Goal: Use online tool/utility: Utilize a website feature to perform a specific function

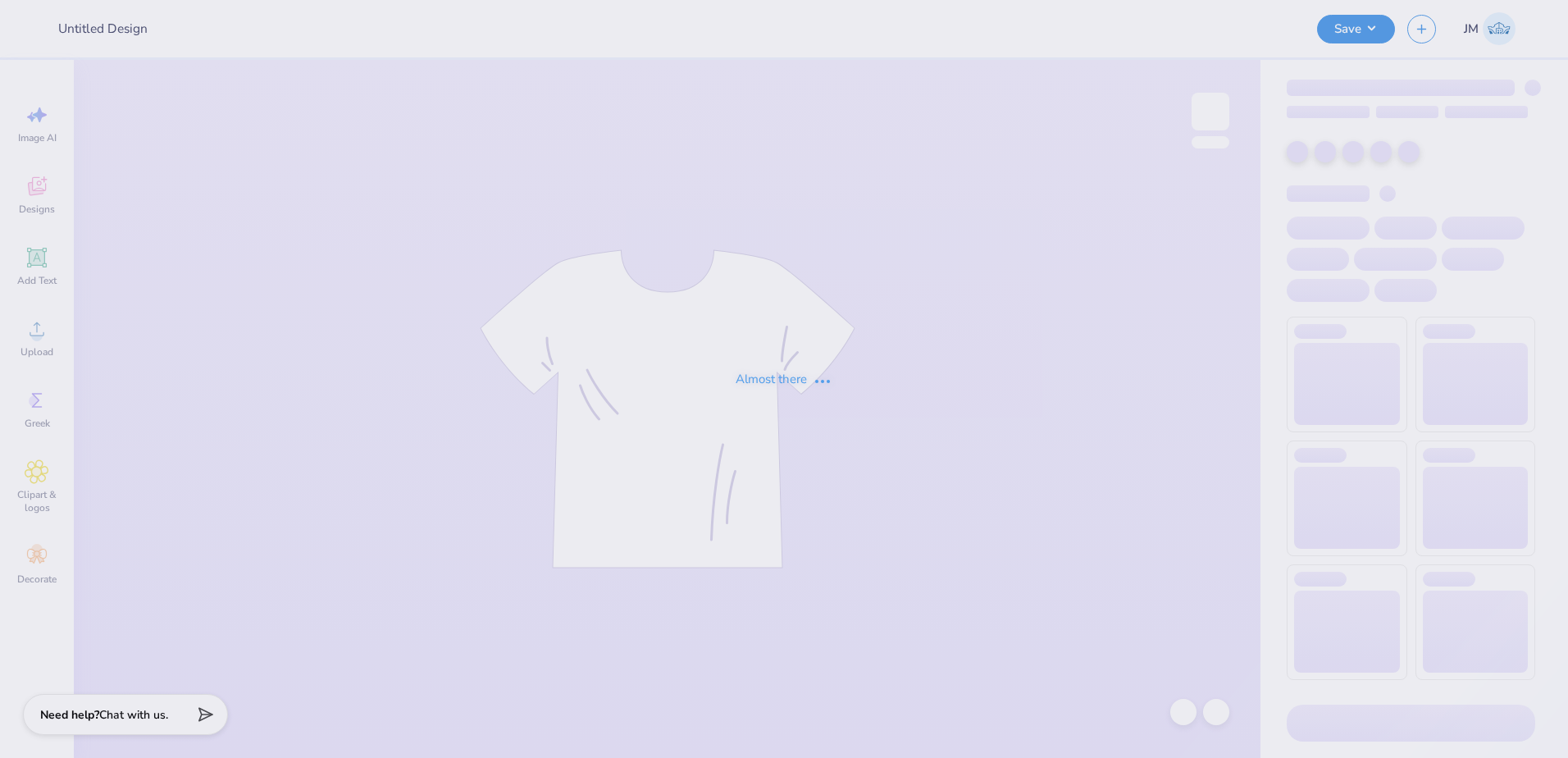
type input "DZ 60s date function"
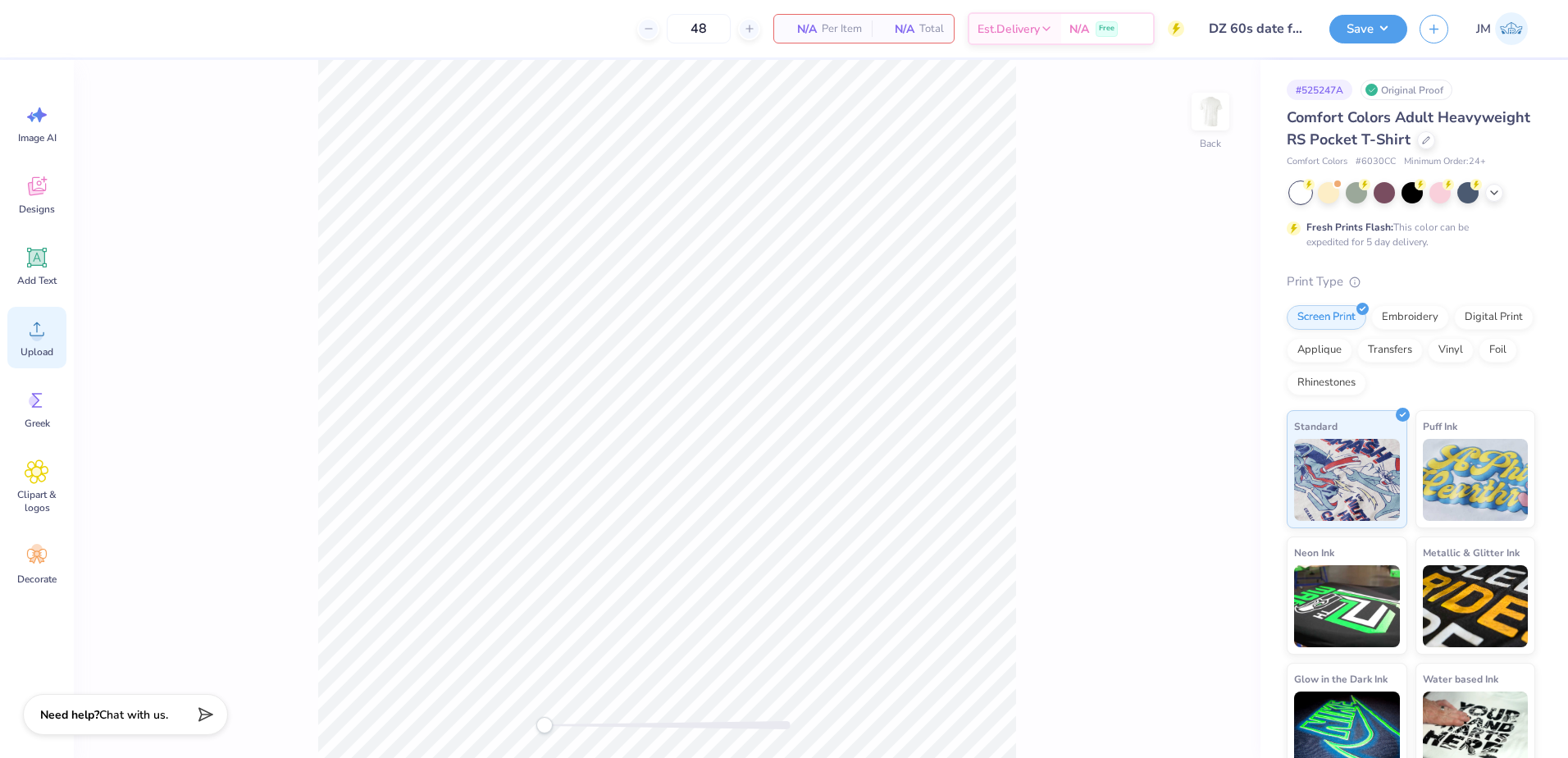
click at [45, 329] on icon at bounding box center [36, 328] width 24 height 24
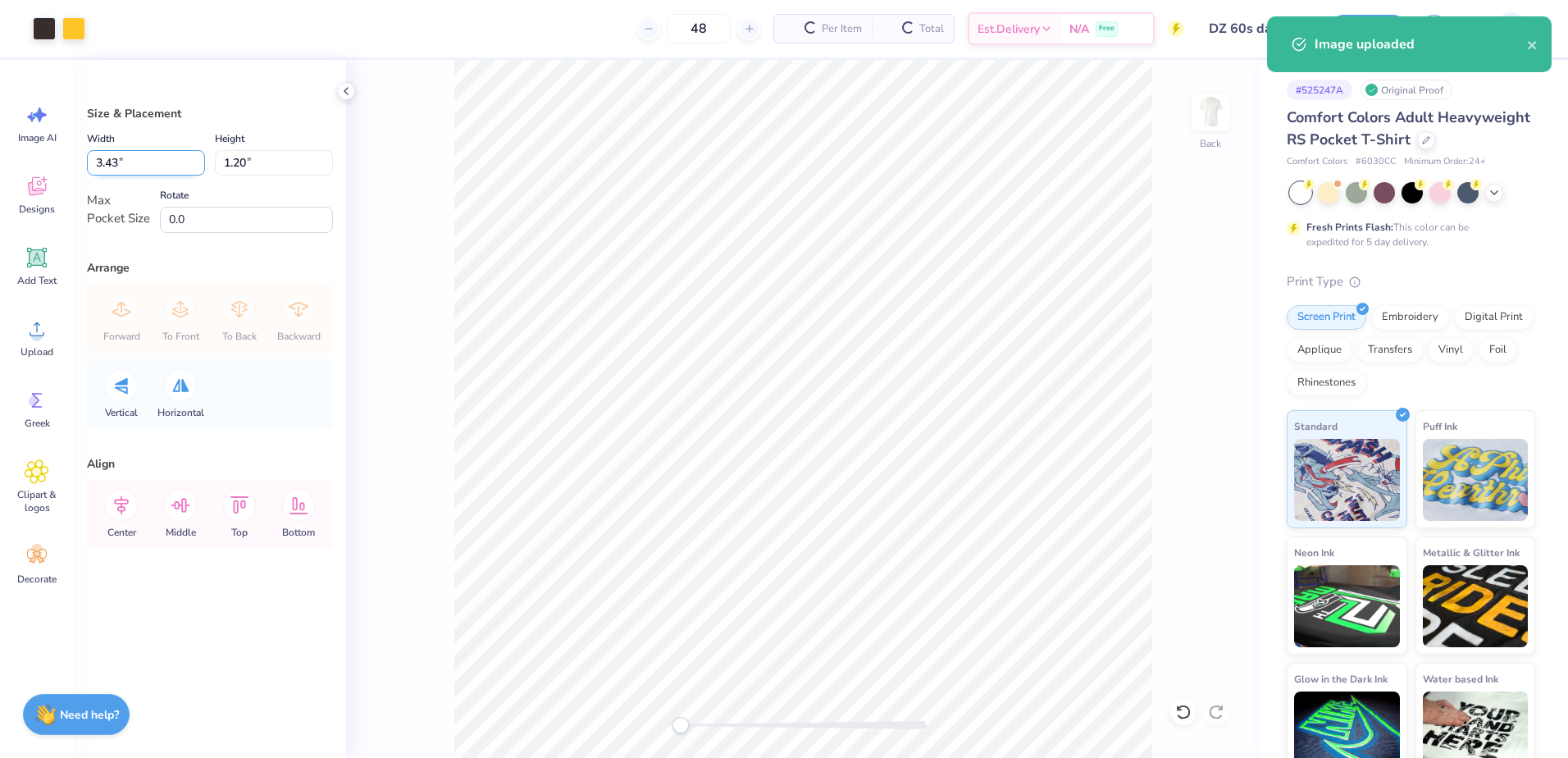
click at [142, 164] on input "3.43" at bounding box center [146, 163] width 118 height 25
type input "3.50"
type input "1.22"
click at [110, 510] on icon at bounding box center [121, 505] width 33 height 33
click at [173, 504] on icon at bounding box center [180, 505] width 33 height 33
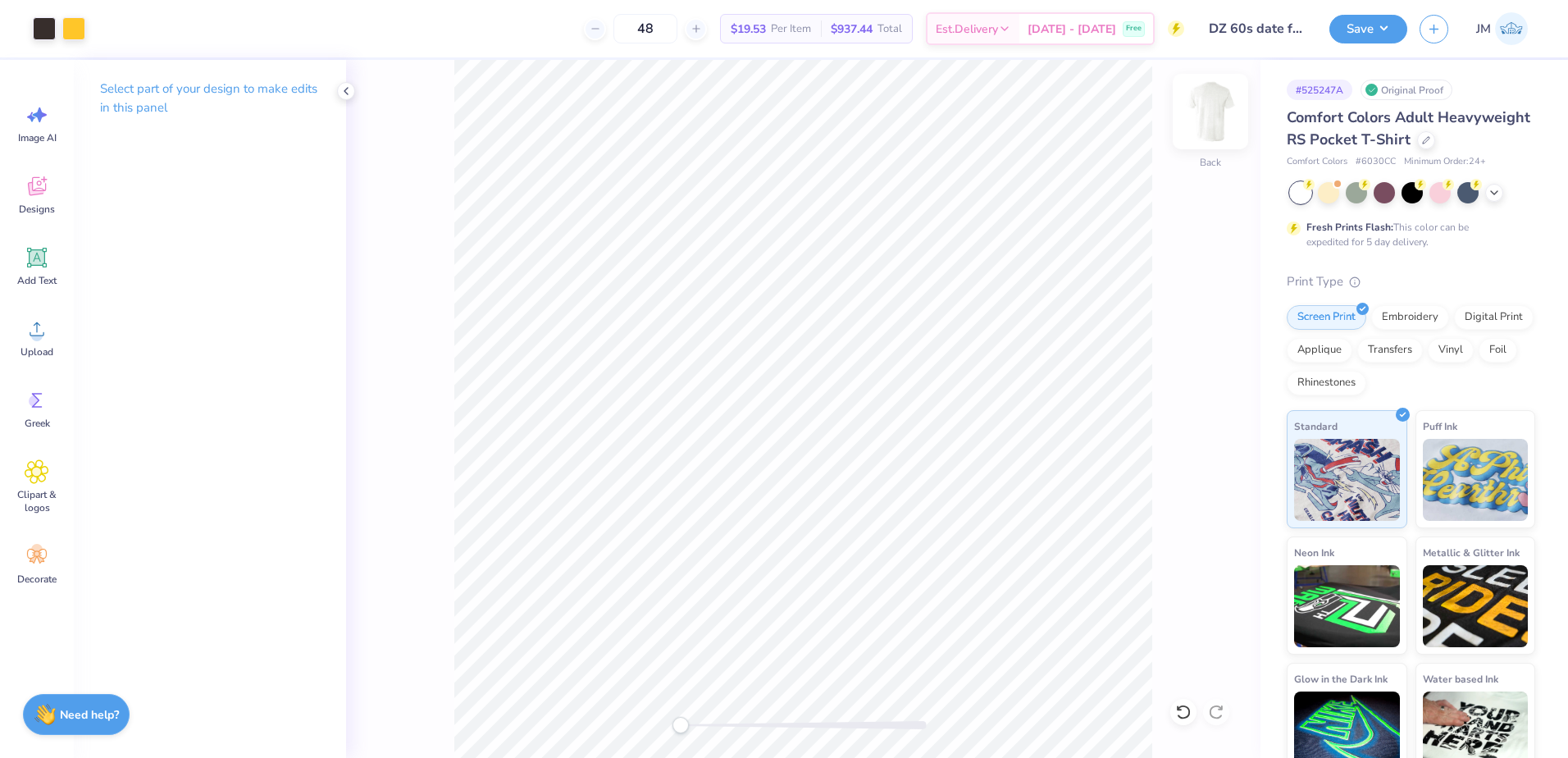
click at [1233, 106] on img at bounding box center [1211, 111] width 66 height 66
click at [34, 346] on span "Upload" at bounding box center [37, 352] width 33 height 14
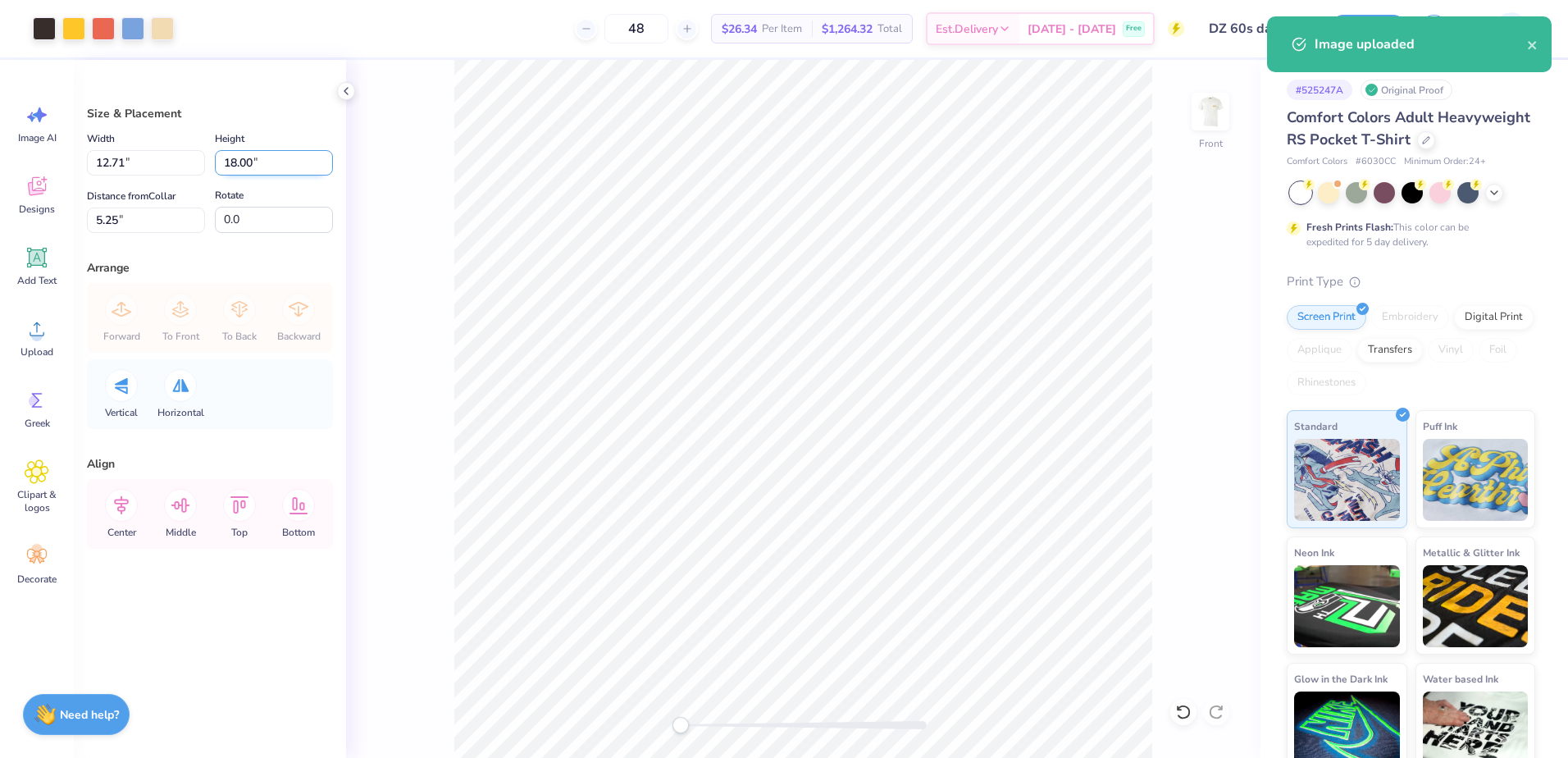
click at [274, 174] on input "18.00" at bounding box center [274, 163] width 118 height 25
type input "15"
type input "10.59"
type input "15.00"
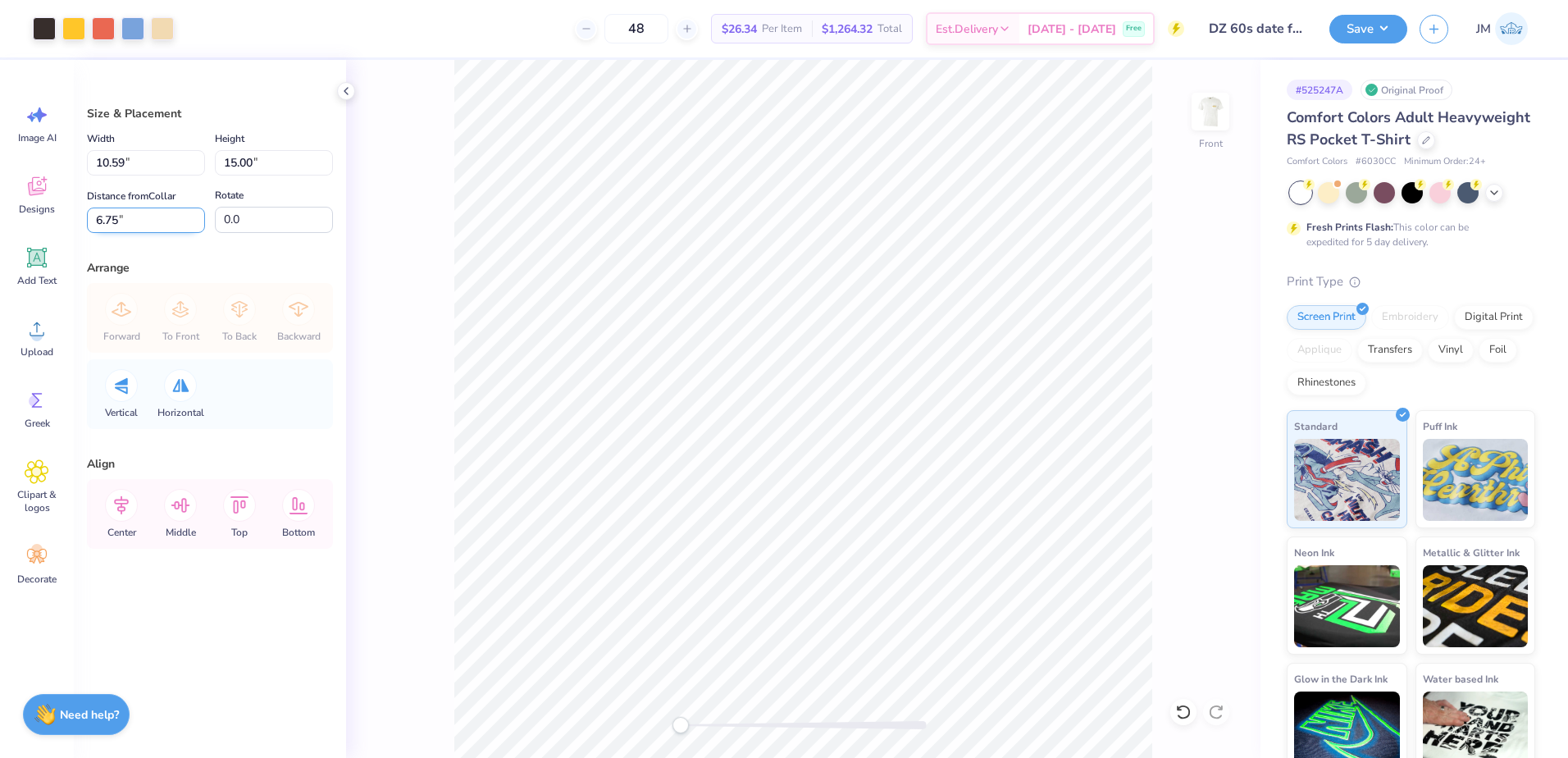
click at [157, 226] on input "6.75" at bounding box center [146, 220] width 118 height 25
type input "3"
drag, startPoint x: 283, startPoint y: 162, endPoint x: 151, endPoint y: 156, distance: 132.1
click at [151, 156] on div "Width 10.59 10.59 " Height 15.00 15.00 "" at bounding box center [210, 152] width 246 height 46
type input "14"
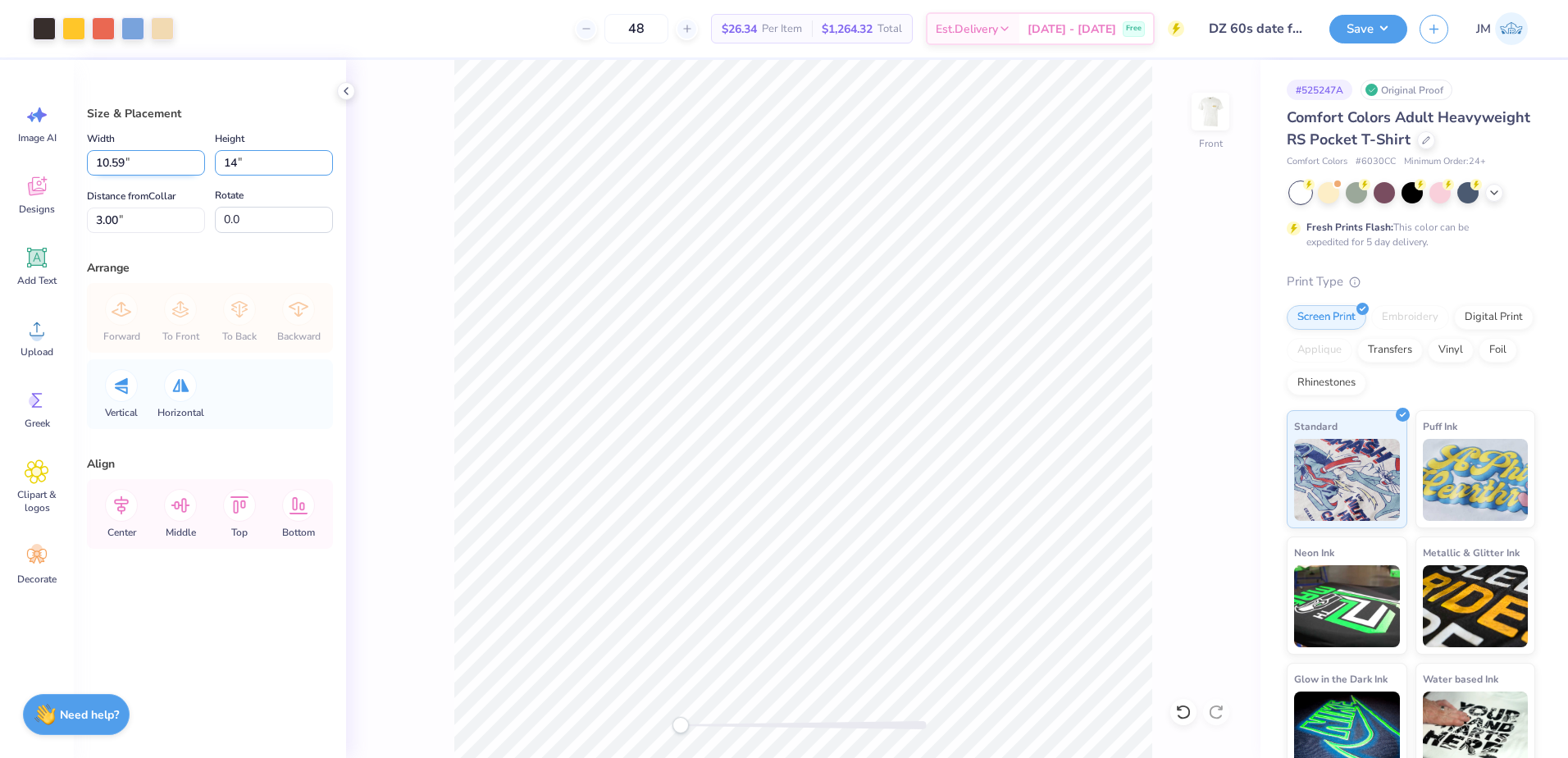
type input "9.89"
type input "14.00"
click at [145, 225] on input "3.50" at bounding box center [146, 220] width 118 height 25
type input "3"
drag, startPoint x: 275, startPoint y: 152, endPoint x: 166, endPoint y: 169, distance: 110.3
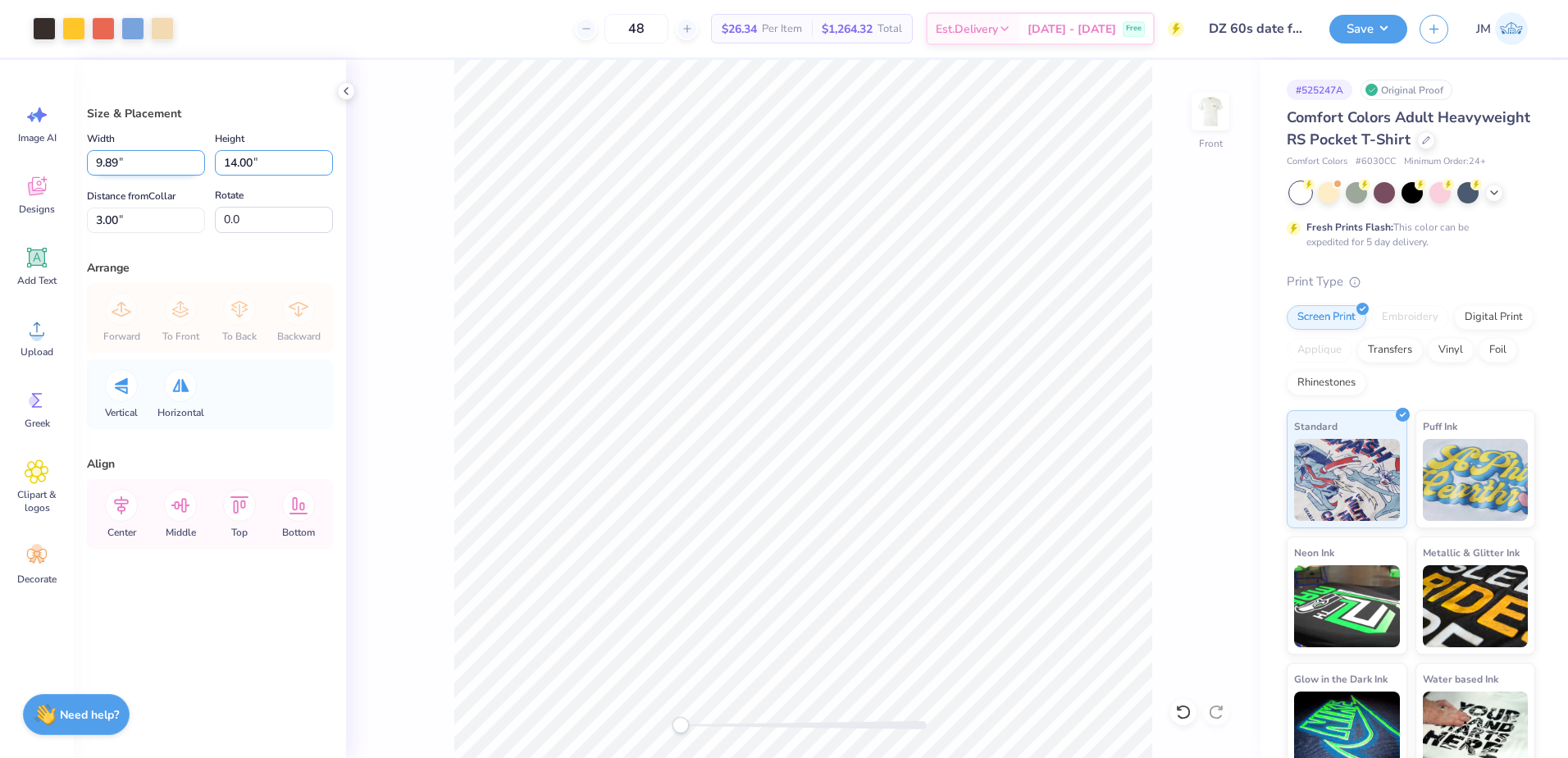
click at [166, 169] on div "Width 9.89 9.89 " Height 14.00 14.00 "" at bounding box center [210, 152] width 246 height 46
type input "13"
type input "9.18"
type input "13.00"
drag, startPoint x: 169, startPoint y: 218, endPoint x: 5, endPoint y: 201, distance: 164.9
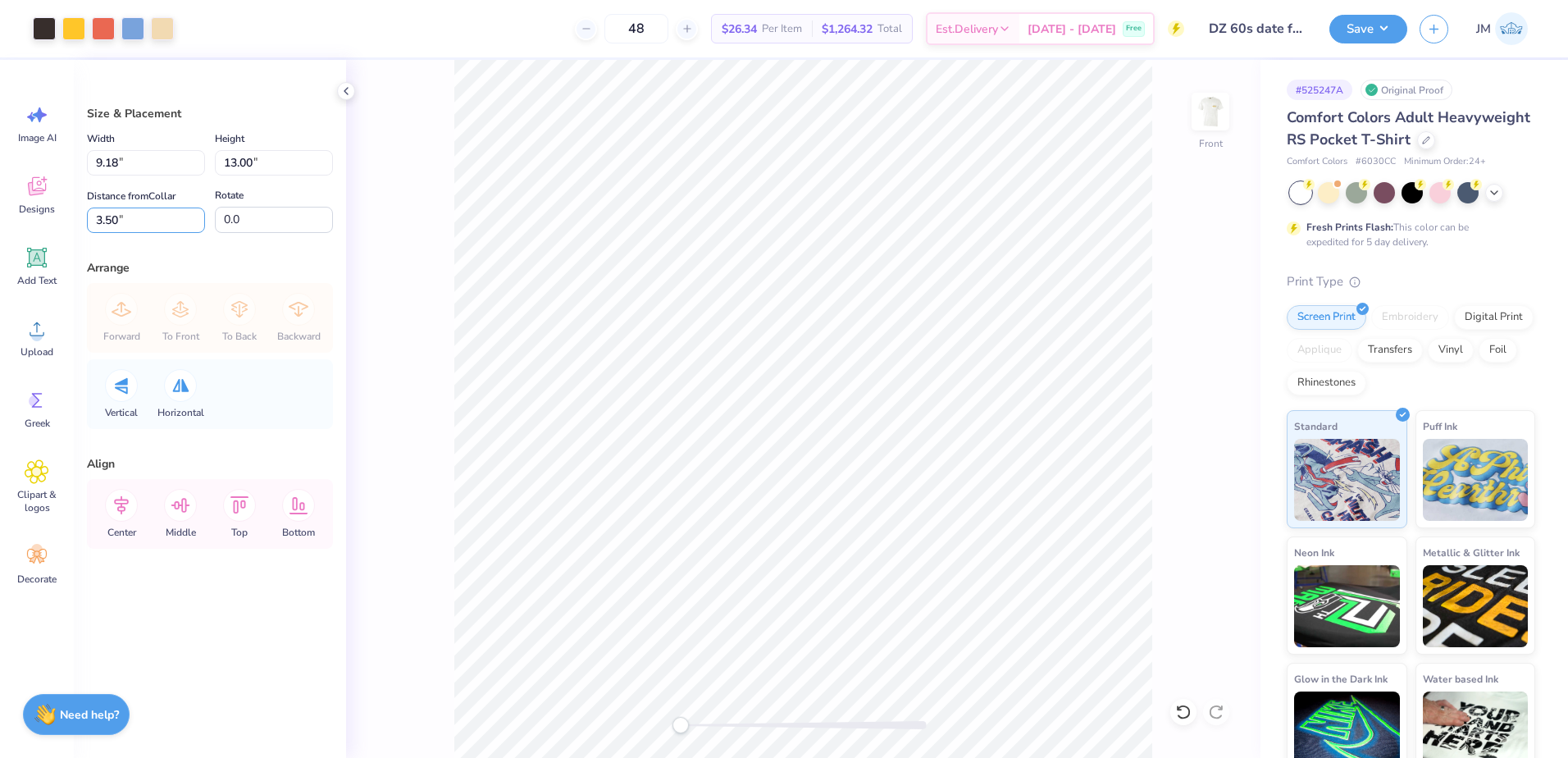
click at [0, 202] on html "Art colors 48 $26.34 Per Item $1,264.32 Total Est. Delivery [DATE] - [DATE] Fre…" at bounding box center [784, 379] width 1568 height 758
type input "3"
click at [105, 510] on div "Center" at bounding box center [121, 514] width 59 height 70
click at [129, 506] on icon at bounding box center [121, 505] width 33 height 33
click at [176, 504] on icon at bounding box center [180, 505] width 33 height 33
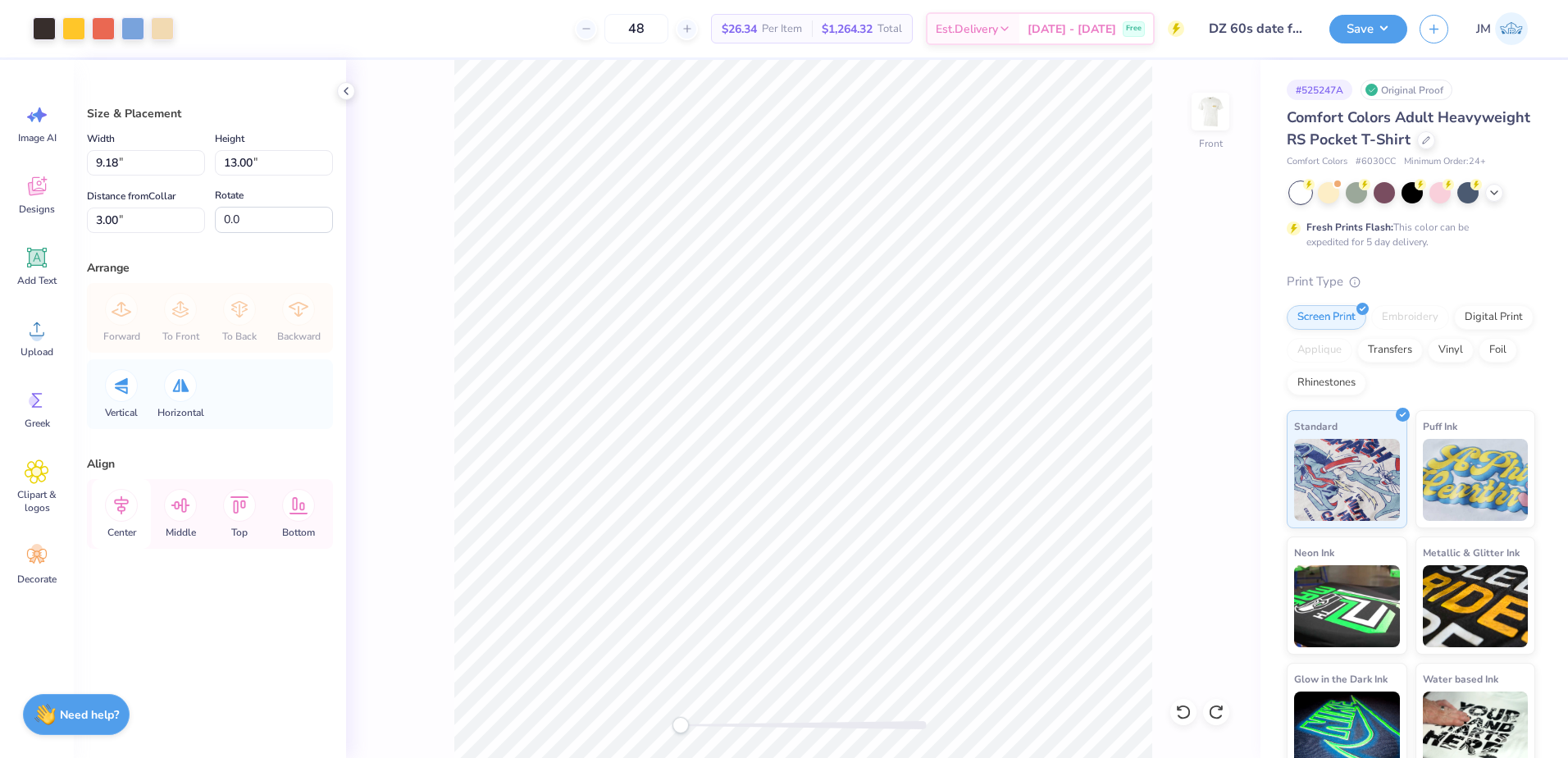
click at [125, 505] on icon at bounding box center [121, 505] width 33 height 33
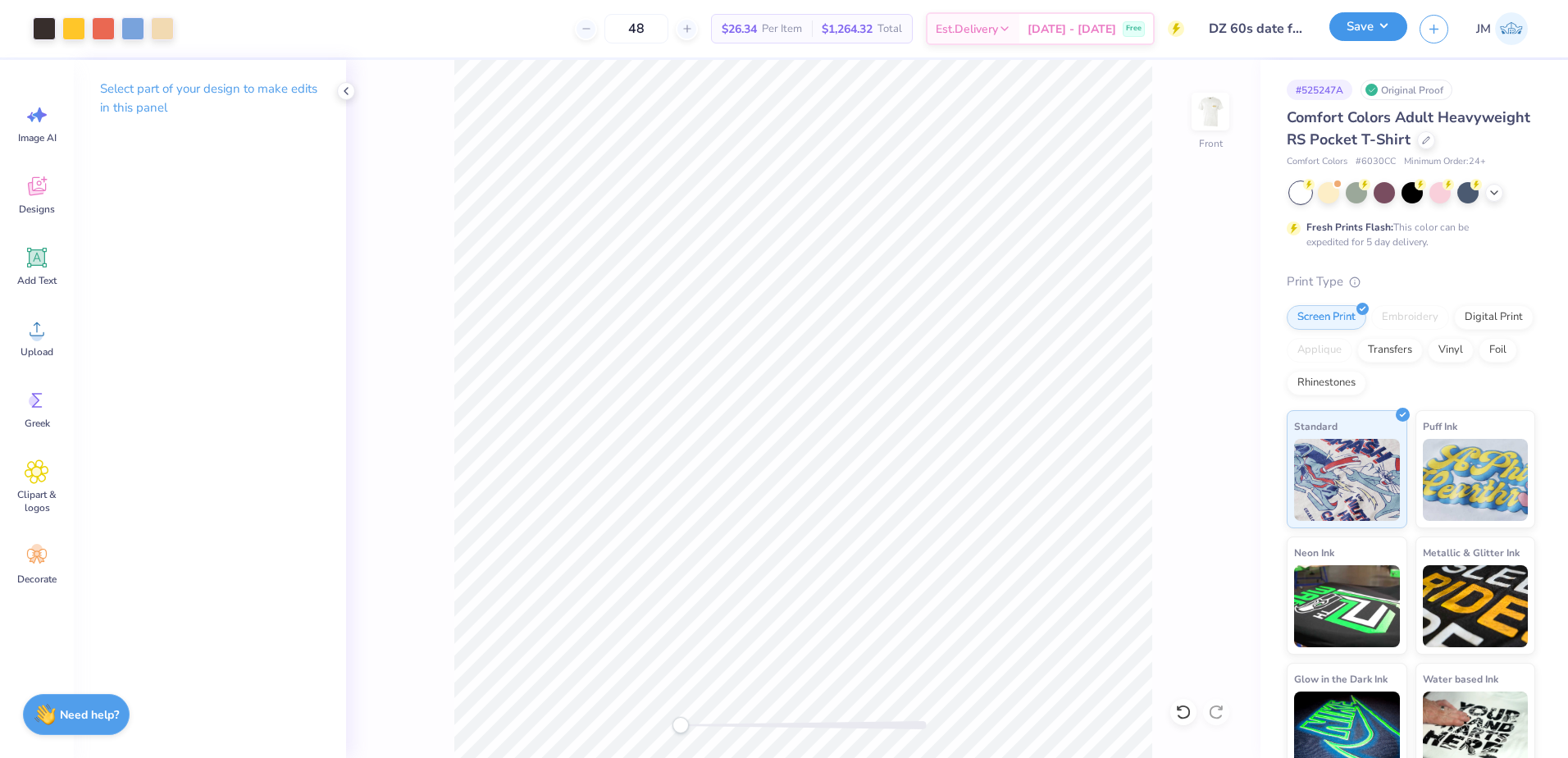
click at [1352, 35] on button "Save" at bounding box center [1369, 27] width 78 height 29
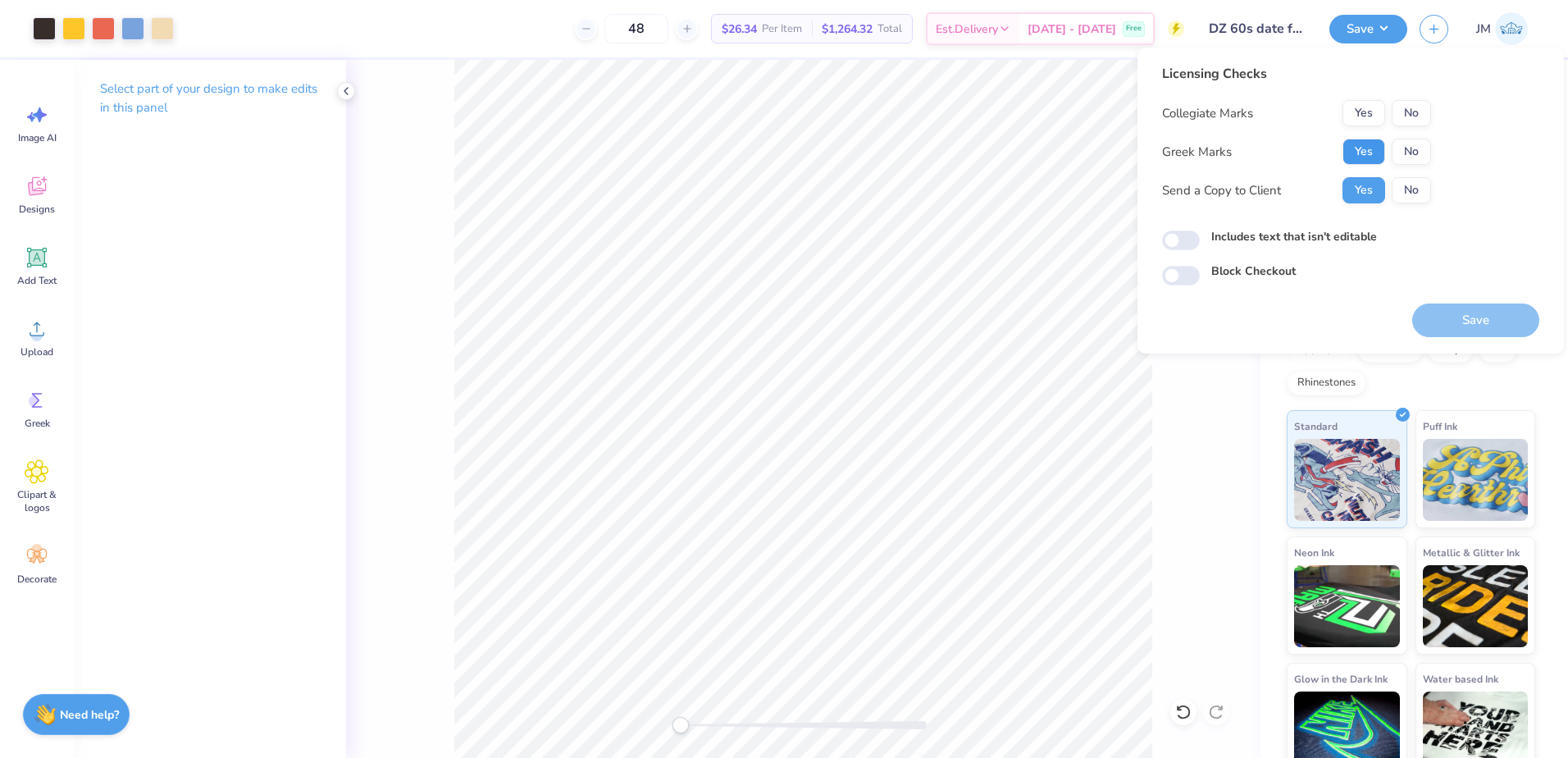
click at [1372, 149] on button "Yes" at bounding box center [1364, 151] width 43 height 26
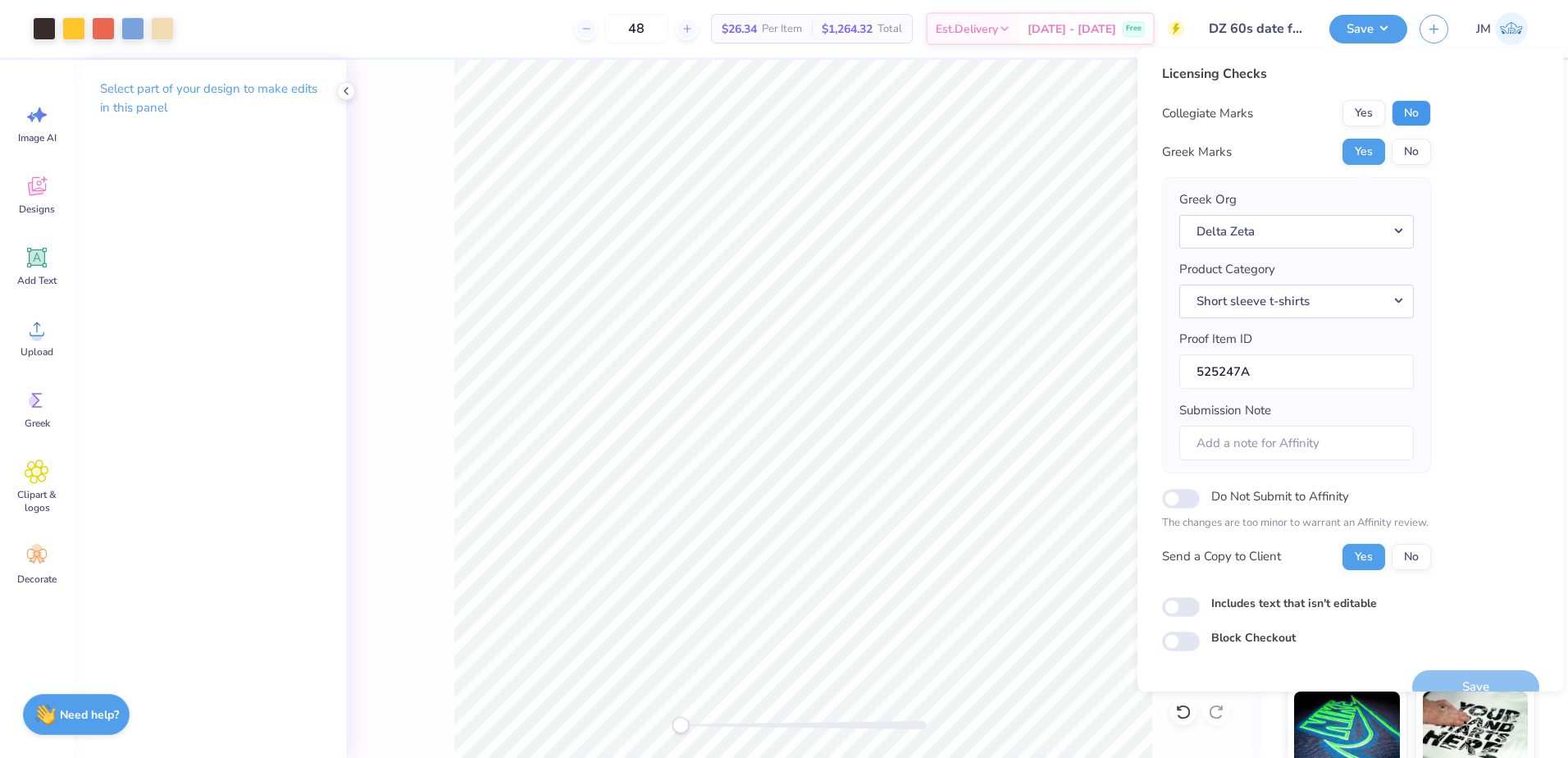
click at [1424, 112] on button "No" at bounding box center [1411, 112] width 40 height 26
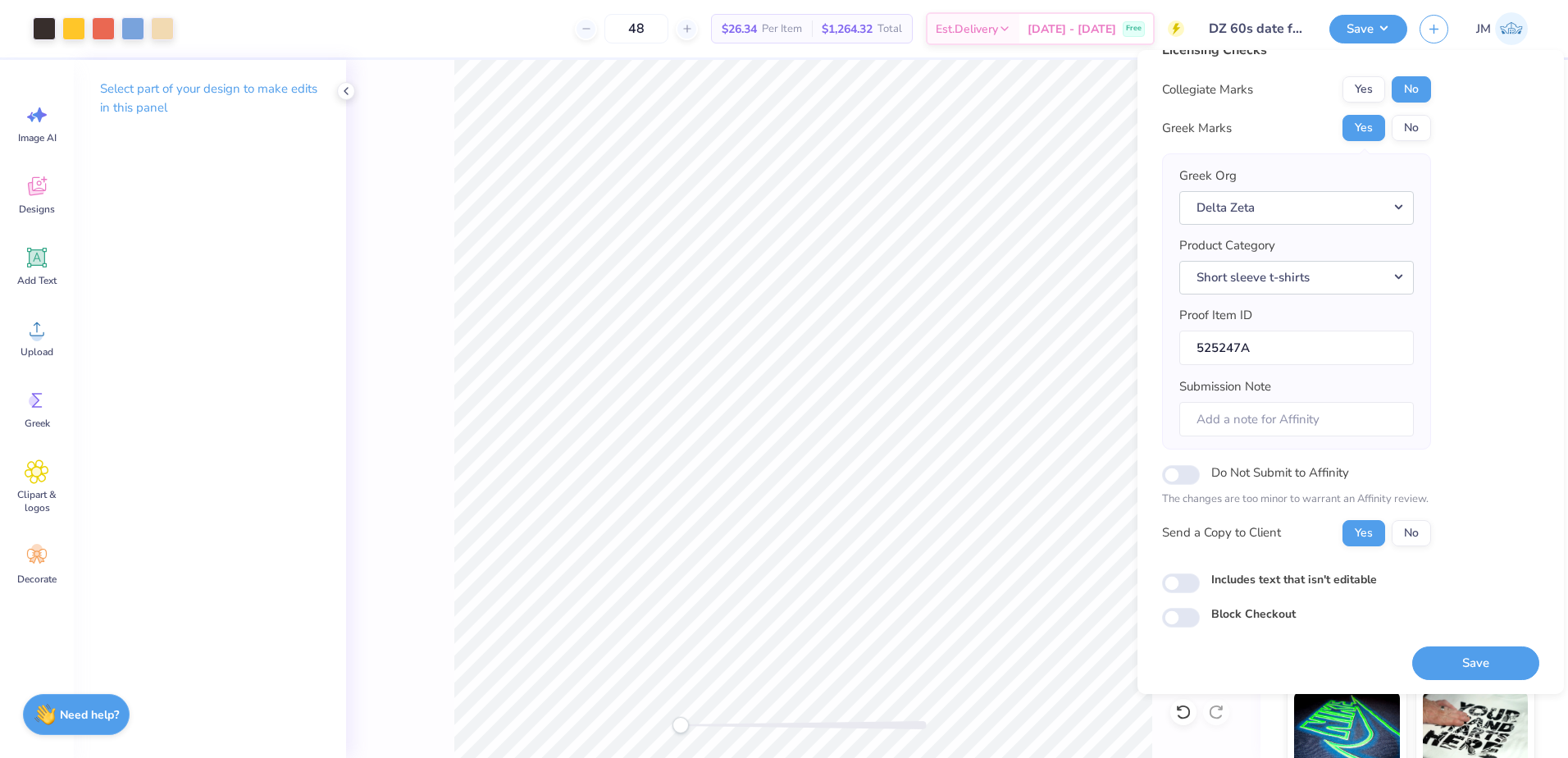
scroll to position [28, 0]
click at [1476, 667] on button "Save" at bounding box center [1475, 661] width 127 height 34
